Goal: Browse casually

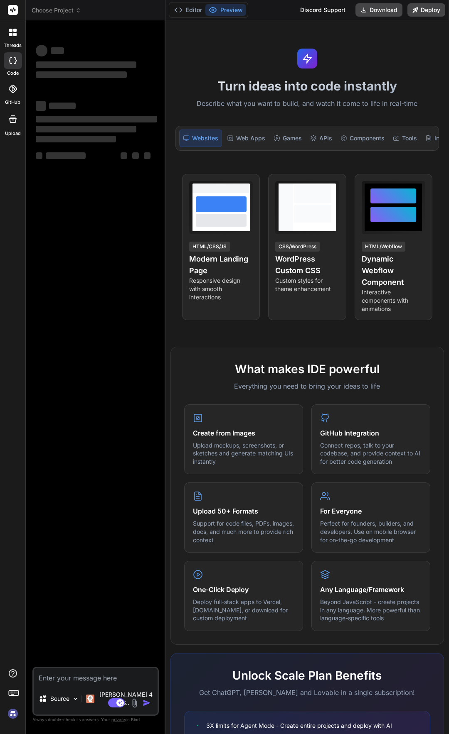
type textarea "x"
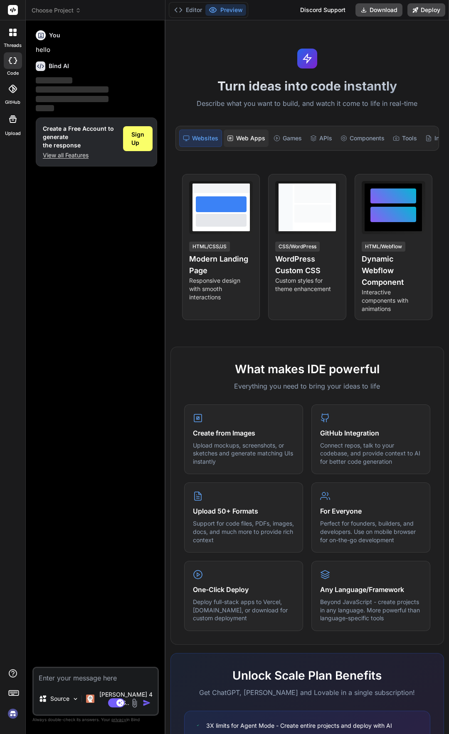
click at [248, 137] on div "Web Apps" at bounding box center [245, 138] width 45 height 17
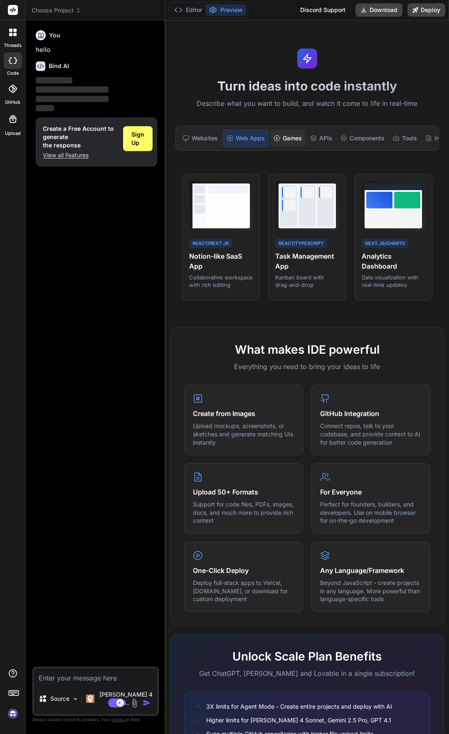
click at [294, 140] on div "Games" at bounding box center [287, 138] width 35 height 17
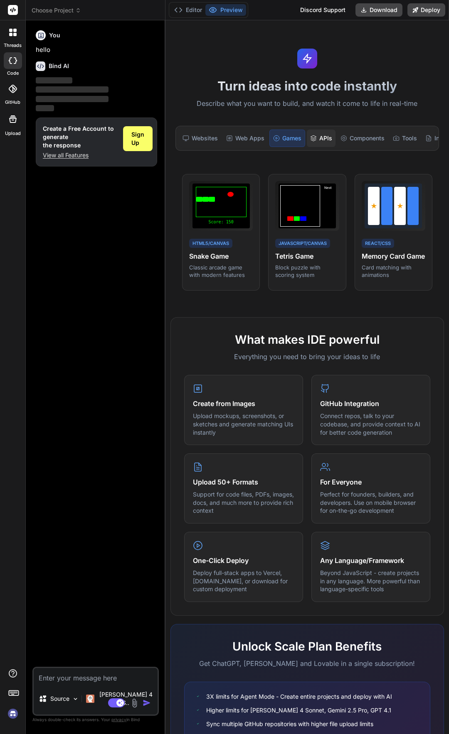
click at [334, 143] on div "APIs" at bounding box center [321, 138] width 29 height 17
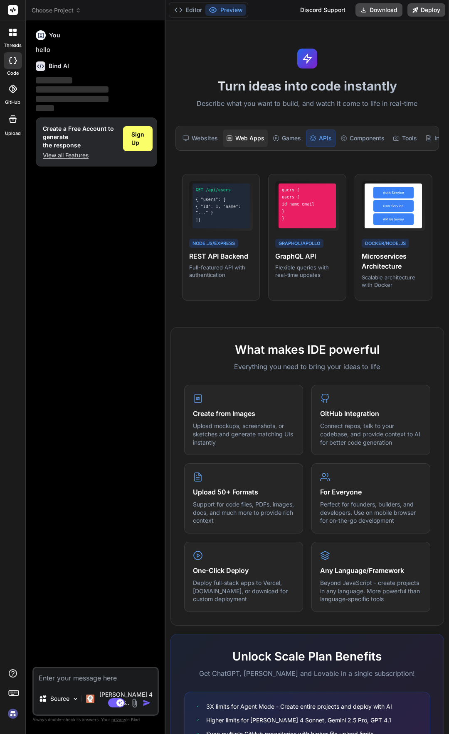
click at [243, 137] on div "Web Apps" at bounding box center [245, 138] width 45 height 17
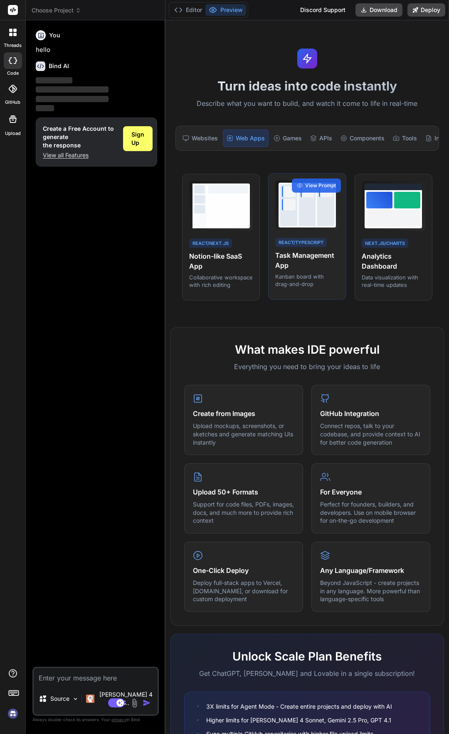
click at [288, 265] on h4 "Task Management App" at bounding box center [307, 260] width 64 height 20
click at [304, 226] on div at bounding box center [307, 205] width 17 height 42
